Goal: Task Accomplishment & Management: Manage account settings

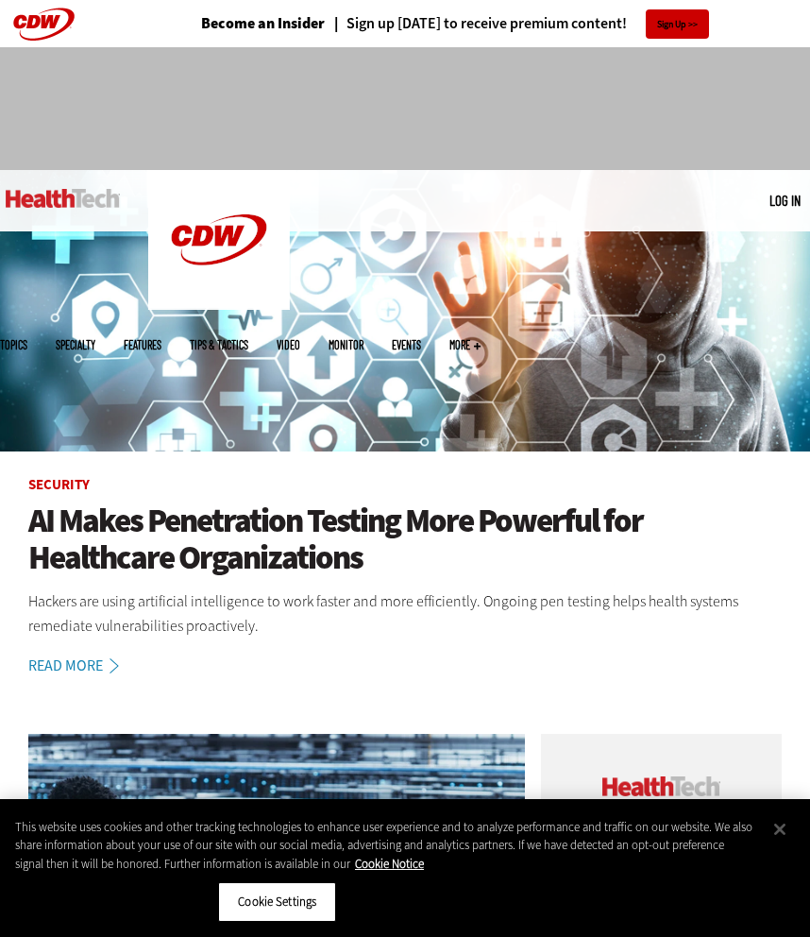
click at [771, 194] on link "Log in" at bounding box center [784, 200] width 31 height 17
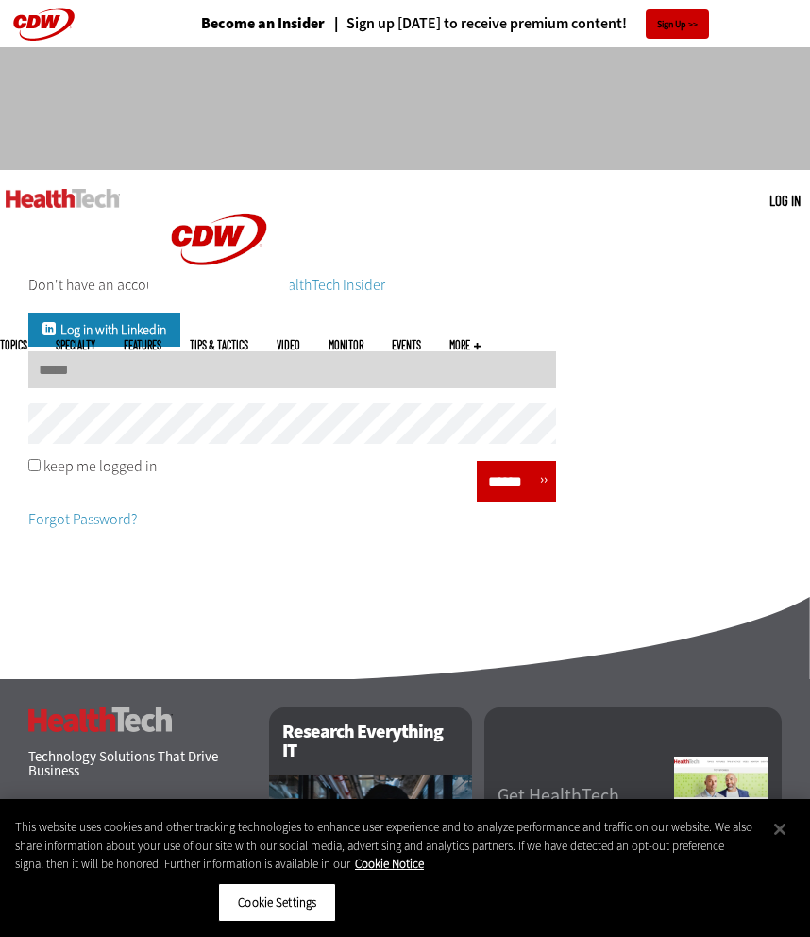
click at [227, 378] on input "Username" at bounding box center [292, 369] width 528 height 37
type input "**********"
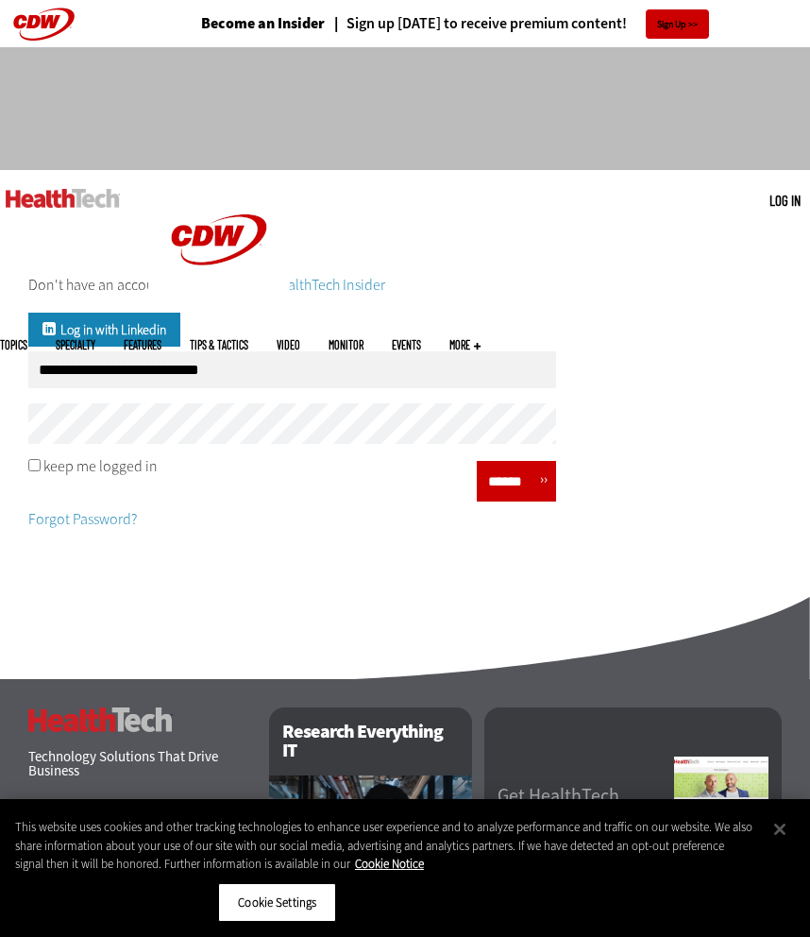
click at [524, 484] on input "******" at bounding box center [510, 480] width 57 height 27
